Goal: Navigation & Orientation: Go to known website

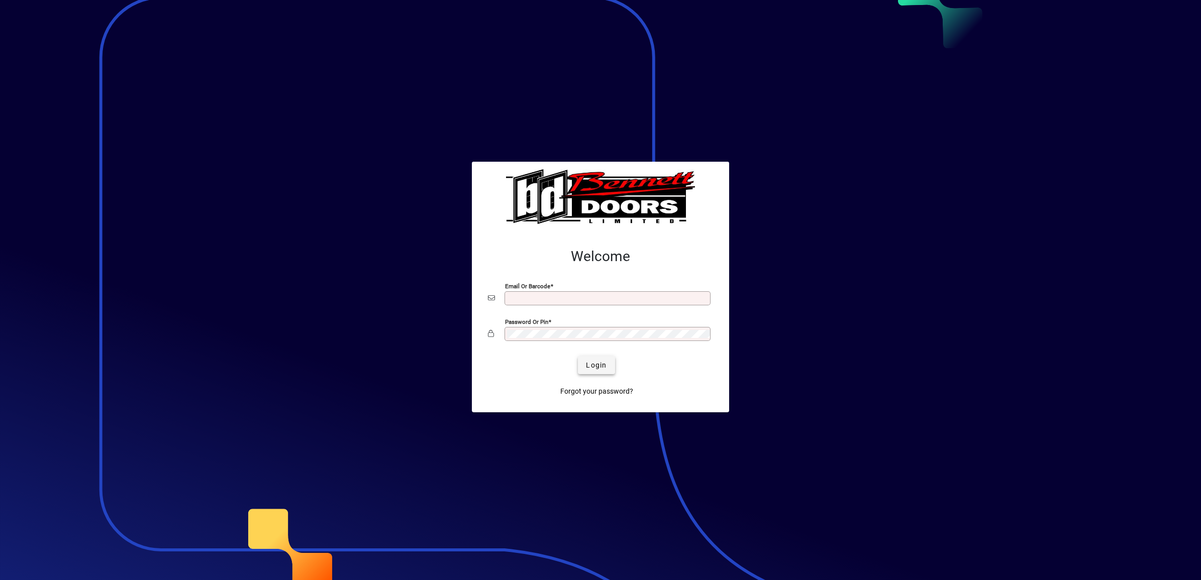
type input "**********"
click at [593, 367] on span "Login" at bounding box center [596, 365] width 21 height 11
